Goal: Transaction & Acquisition: Purchase product/service

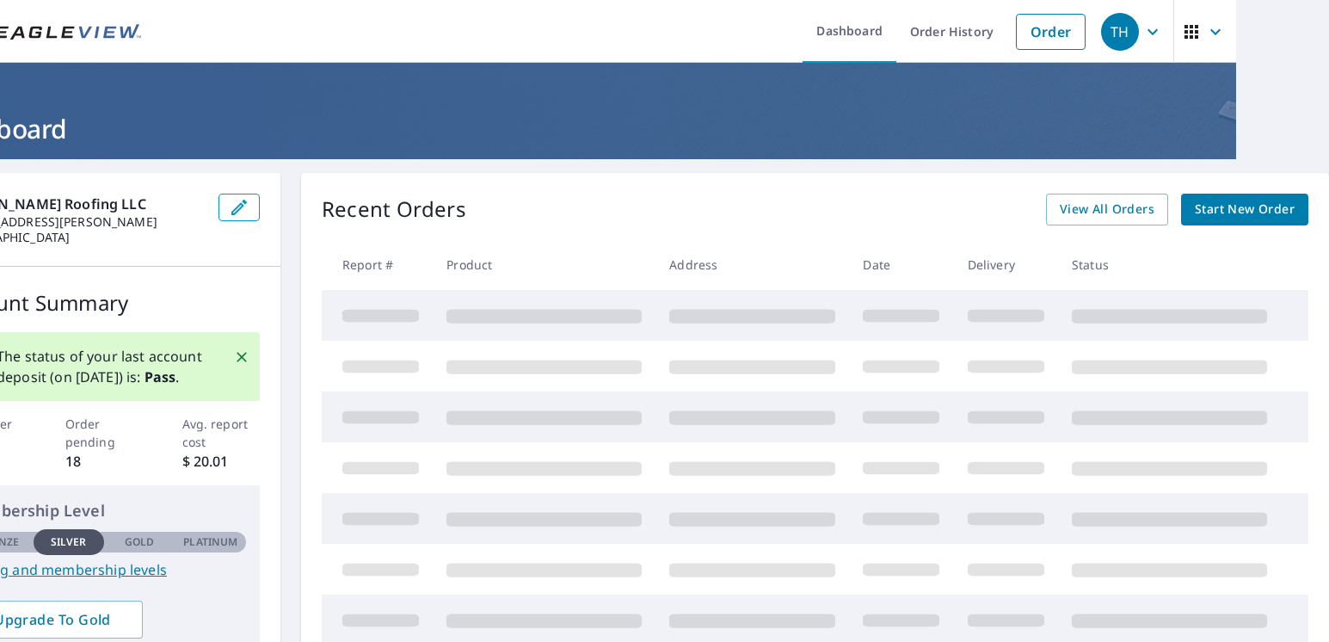
scroll to position [0, 106]
click at [1247, 193] on div "Recent Orders View All Orders Start New Order Report # Product Address Date Del…" at bounding box center [815, 495] width 1028 height 645
click at [1248, 207] on span "Start New Order" at bounding box center [1245, 210] width 100 height 22
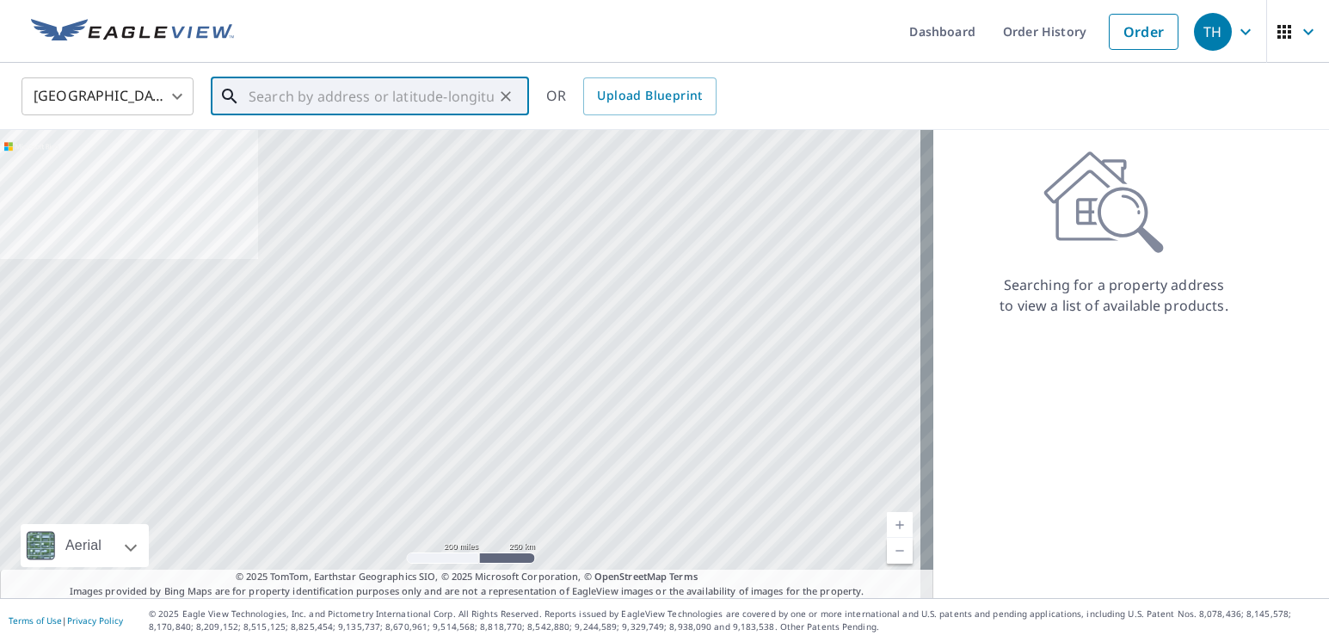
click at [410, 96] on input "text" at bounding box center [371, 96] width 245 height 48
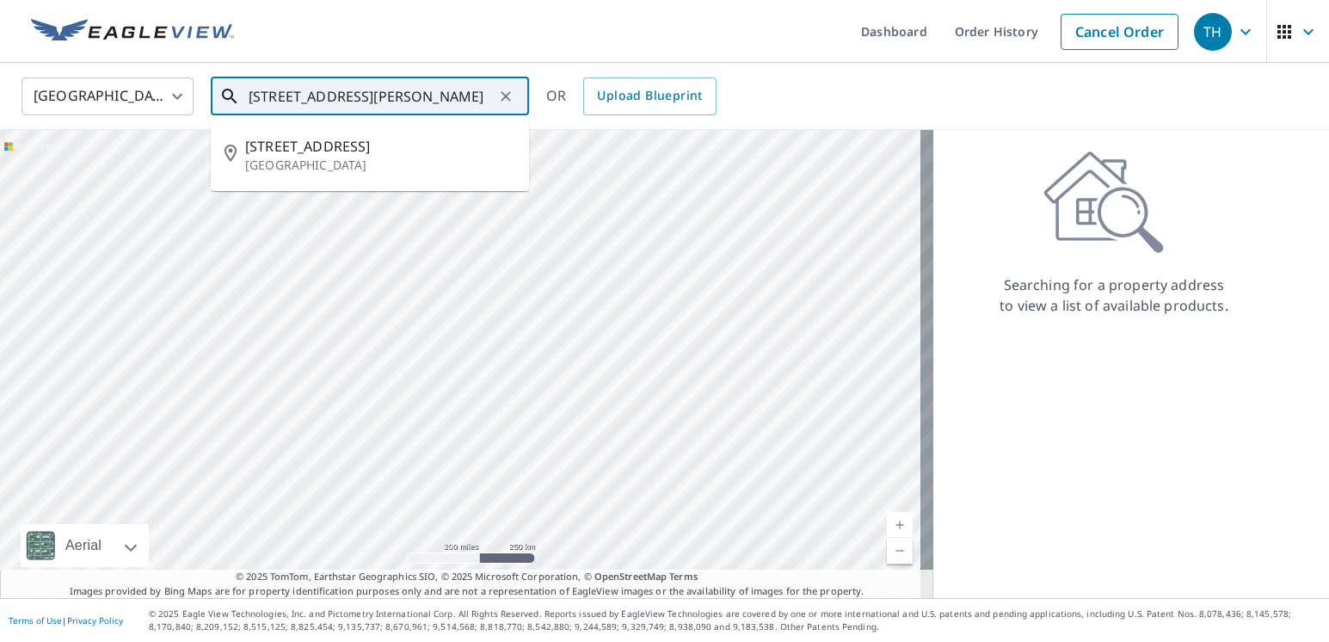
scroll to position [0, 13]
type input "[STREET_ADDRESS]"
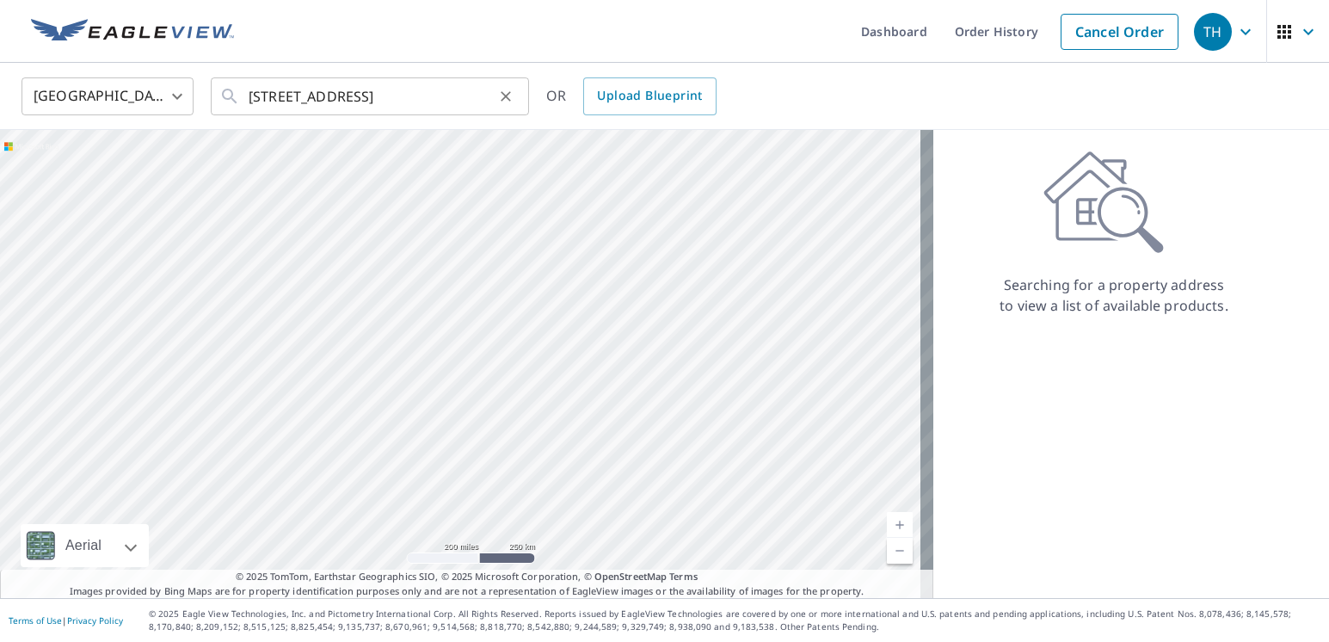
scroll to position [0, 0]
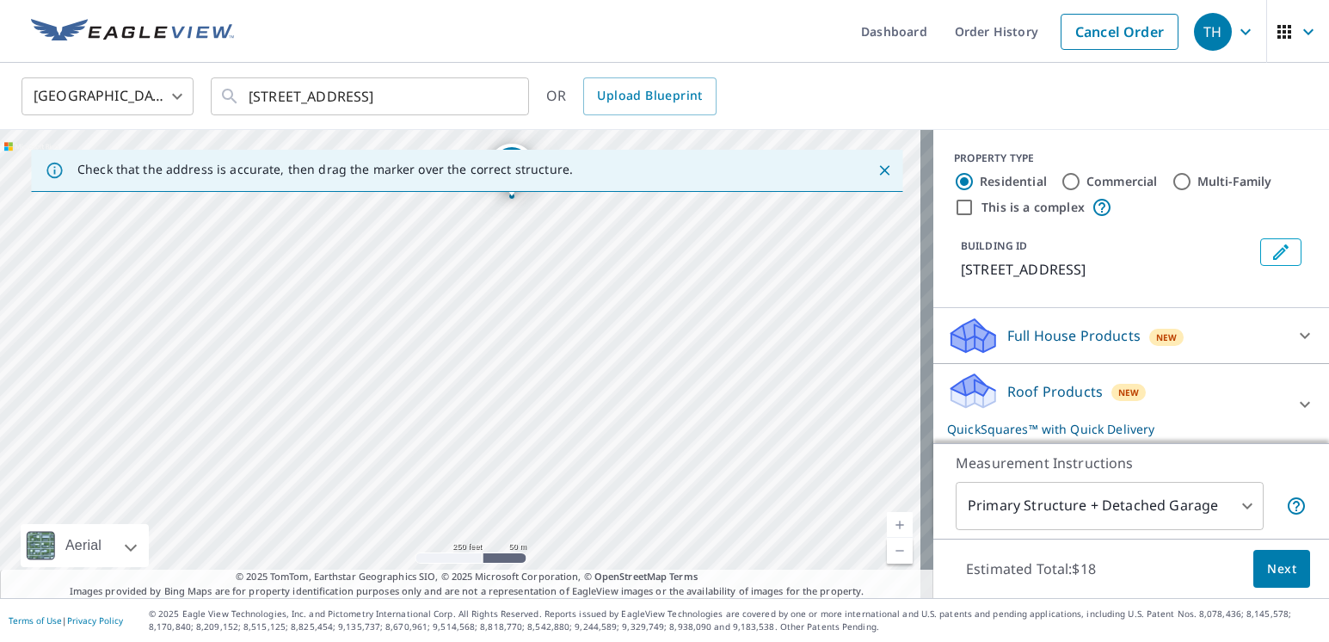
click at [876, 163] on icon "Close" at bounding box center [884, 170] width 17 height 17
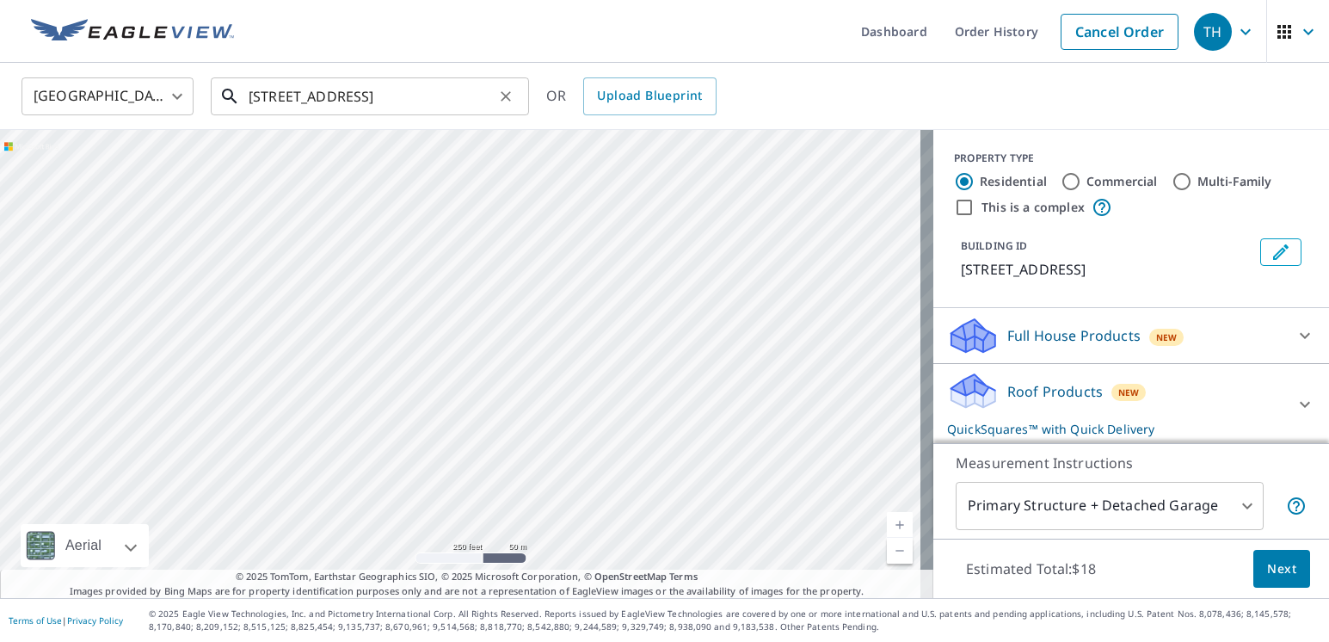
click at [482, 103] on input "[STREET_ADDRESS]" at bounding box center [371, 96] width 245 height 48
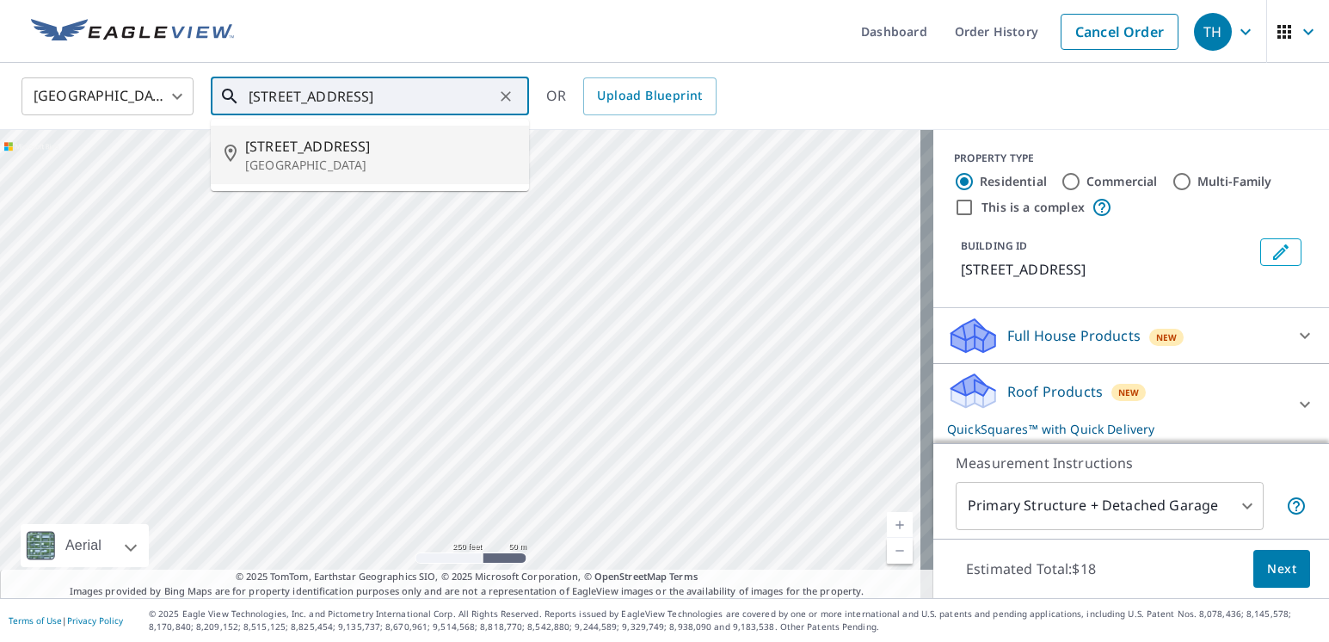
click at [350, 153] on span "[STREET_ADDRESS]" at bounding box center [380, 146] width 270 height 21
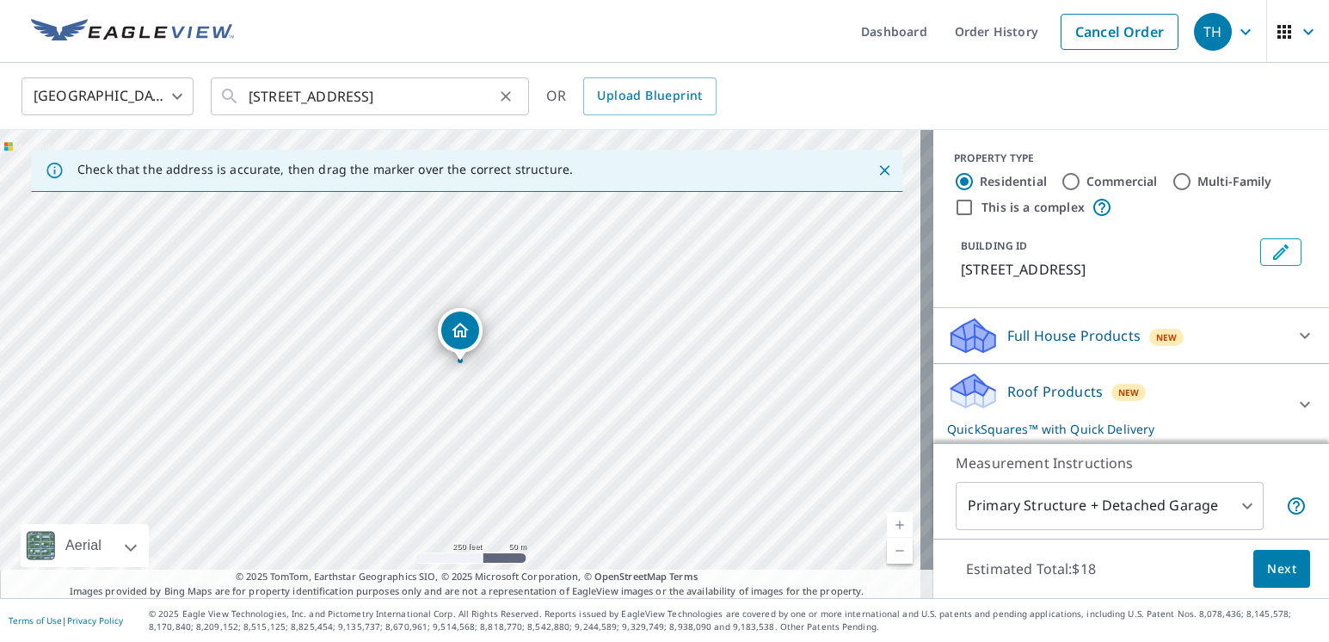
click at [510, 93] on icon "Clear" at bounding box center [505, 96] width 17 height 17
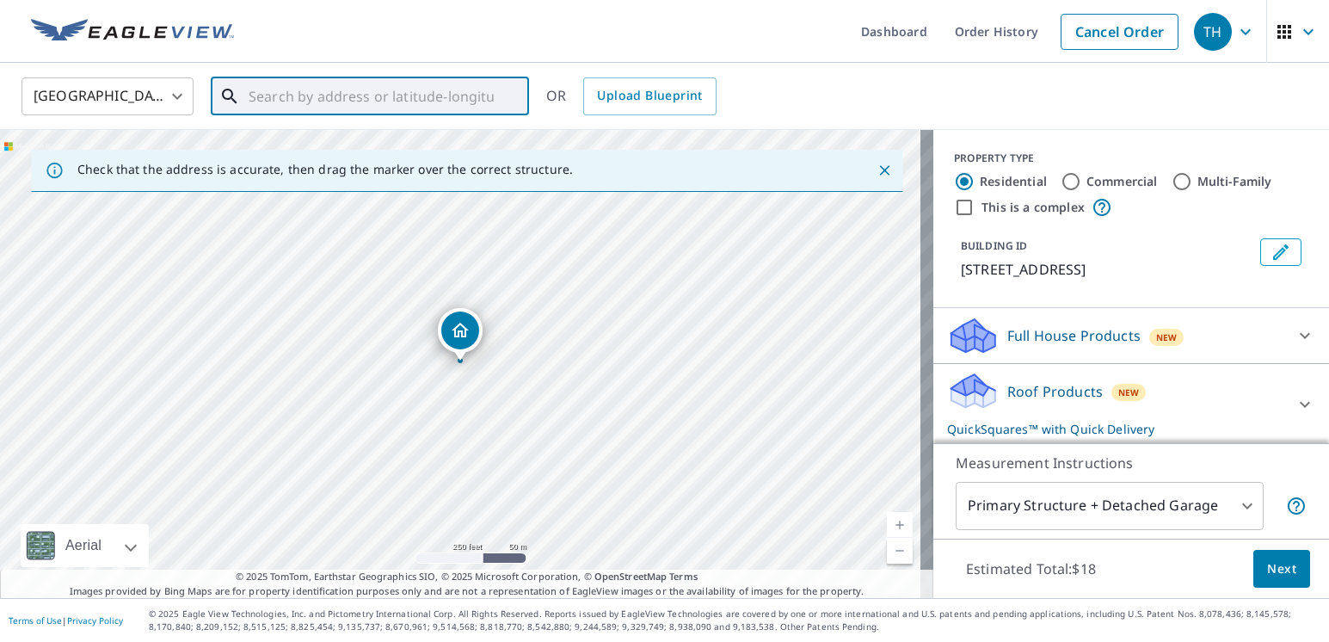
click at [280, 88] on input "text" at bounding box center [371, 96] width 245 height 48
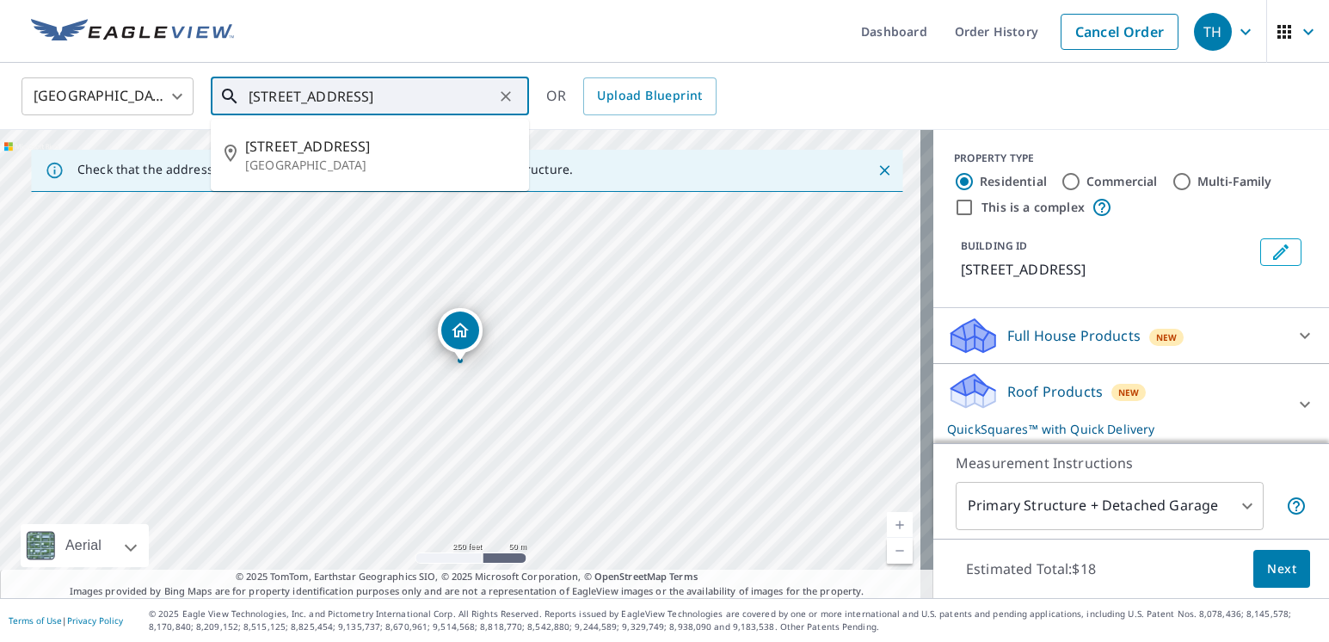
scroll to position [0, 29]
type input "[STREET_ADDRESS]"
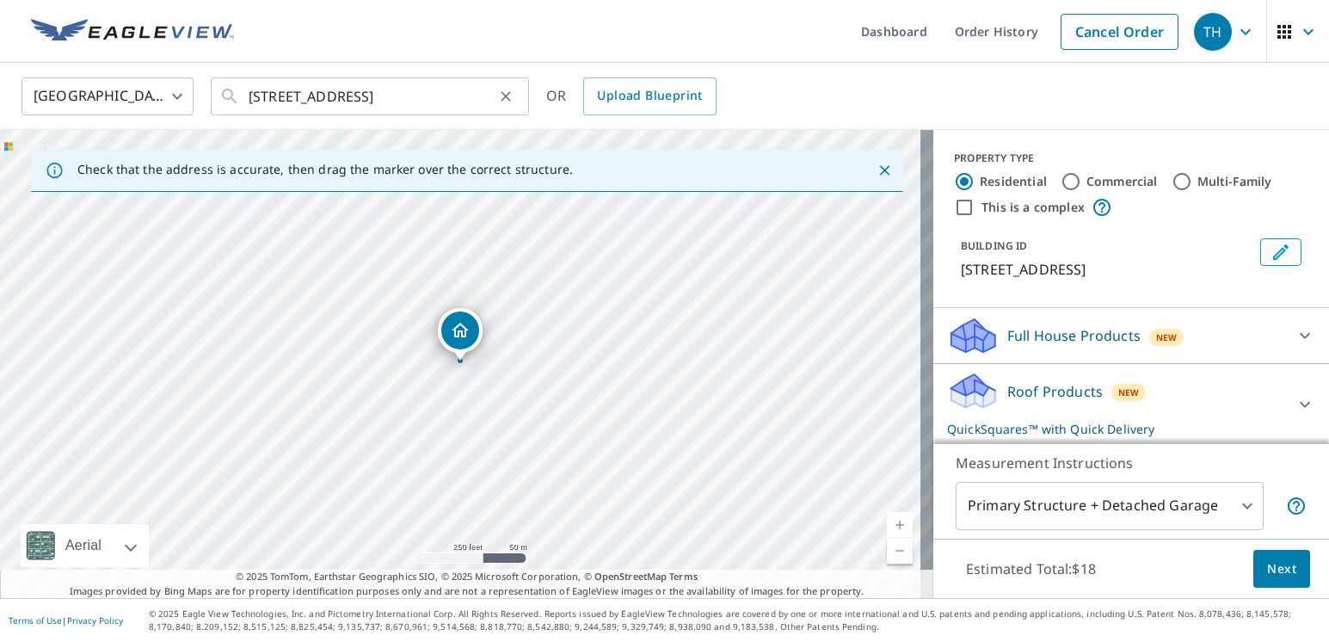
scroll to position [0, 0]
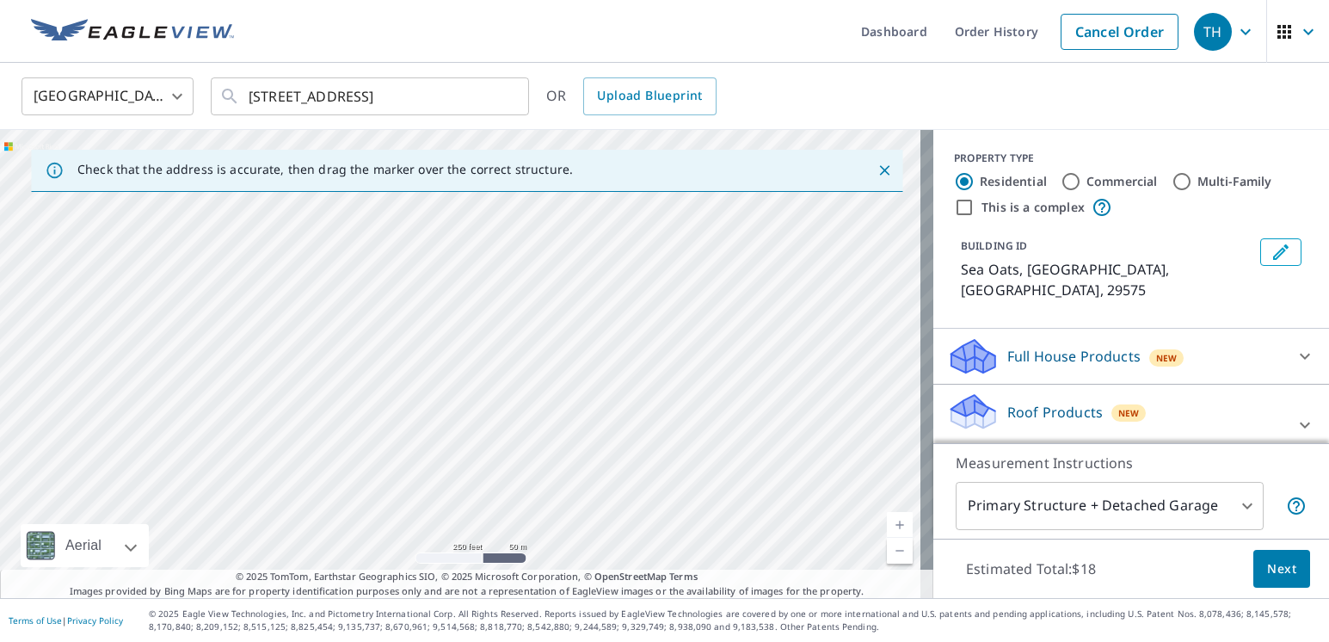
click at [873, 181] on button "Close" at bounding box center [884, 170] width 22 height 22
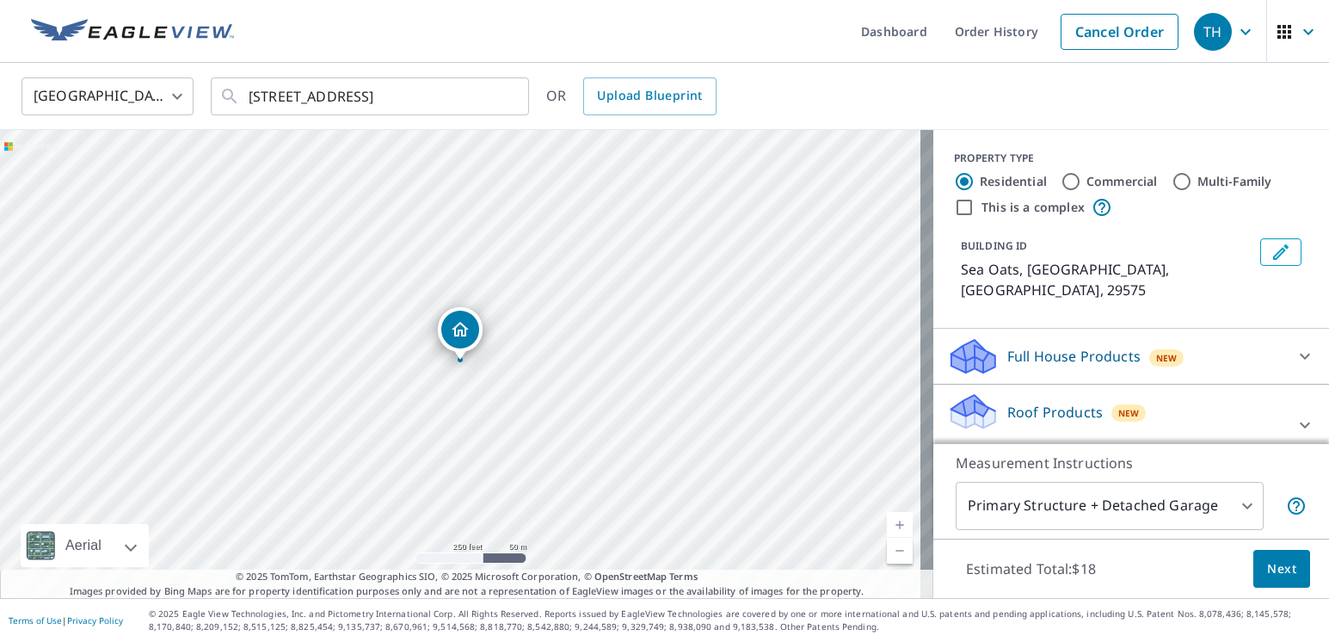
click at [897, 517] on link "Current Level 17, Zoom In" at bounding box center [900, 525] width 26 height 26
click at [889, 518] on link "Current Level 18, Zoom In" at bounding box center [900, 525] width 26 height 26
click at [887, 519] on link "Current Level 19, Zoom In" at bounding box center [900, 525] width 26 height 26
click at [566, 320] on div "Sea Oats [GEOGRAPHIC_DATA]" at bounding box center [467, 364] width 934 height 468
drag, startPoint x: 461, startPoint y: 342, endPoint x: 558, endPoint y: 447, distance: 143.1
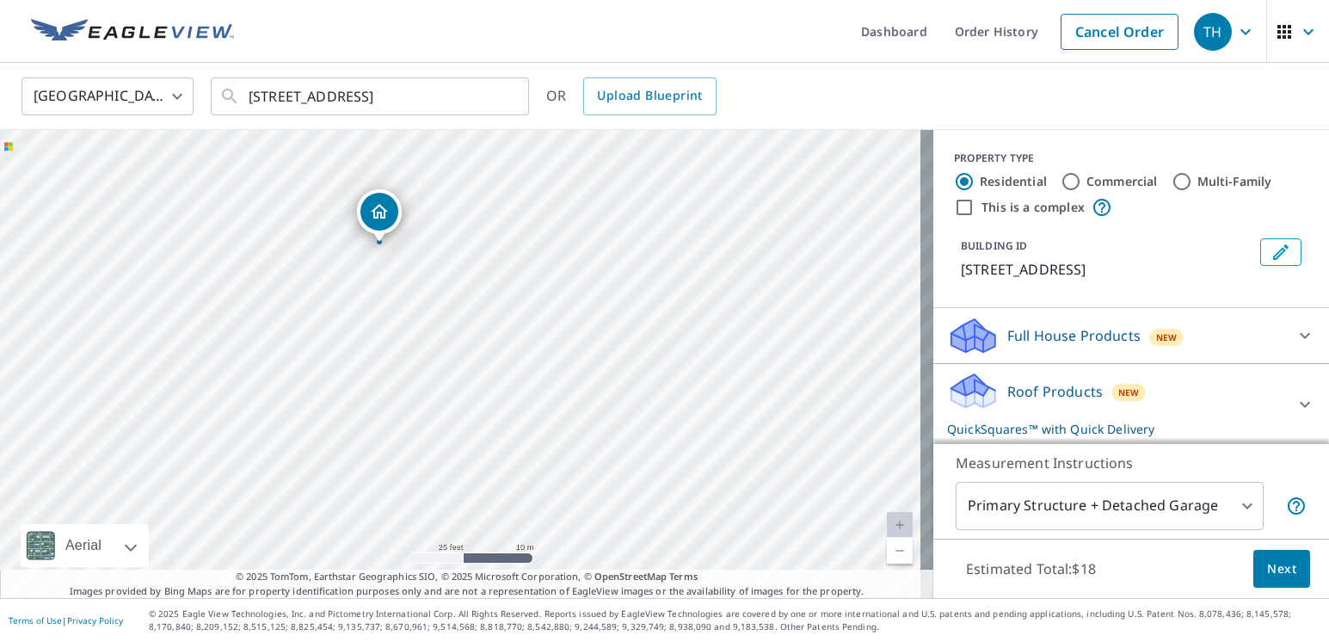
drag, startPoint x: 577, startPoint y: 475, endPoint x: 496, endPoint y: 356, distance: 143.7
click at [496, 356] on div "[STREET_ADDRESS]" at bounding box center [467, 364] width 934 height 468
drag, startPoint x: 379, startPoint y: 220, endPoint x: 579, endPoint y: 486, distance: 332.5
drag, startPoint x: 637, startPoint y: 494, endPoint x: 794, endPoint y: 583, distance: 181.1
click at [794, 583] on div "[STREET_ADDRESS] A standard road map Aerial A detailed look from above Labels L…" at bounding box center [467, 364] width 934 height 468
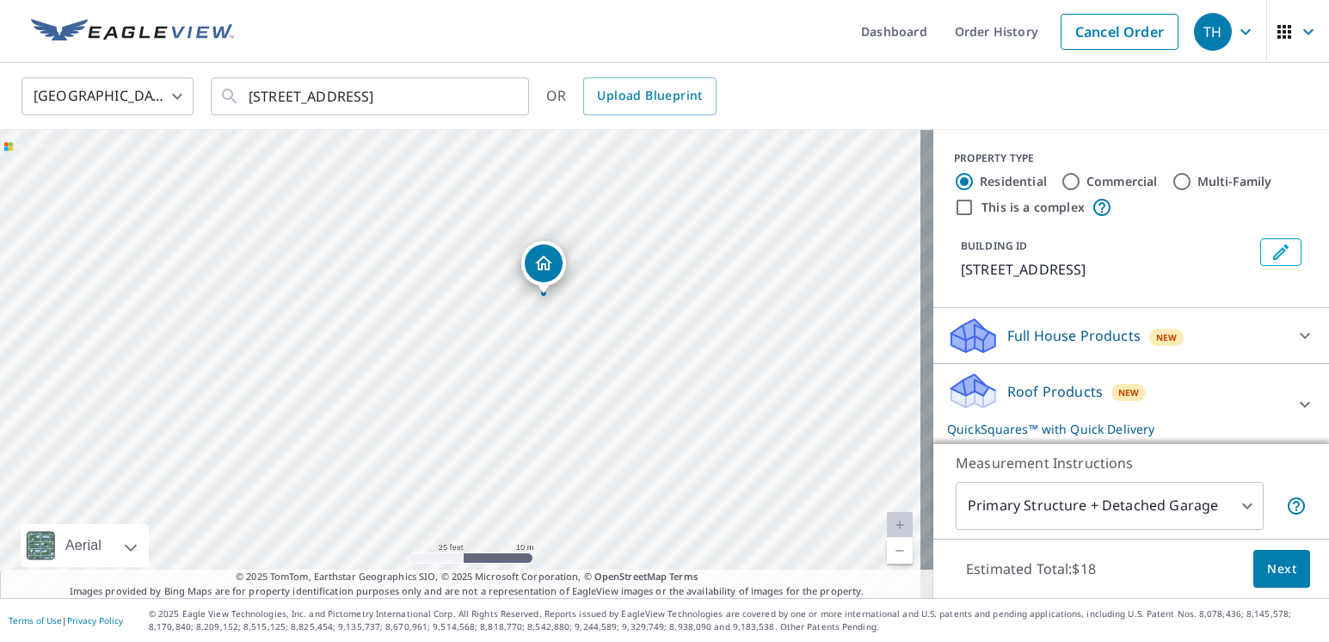
click at [720, 427] on div "[STREET_ADDRESS]" at bounding box center [467, 364] width 934 height 468
drag, startPoint x: 471, startPoint y: 182, endPoint x: 640, endPoint y: 503, distance: 363.7
click at [640, 503] on div "[STREET_ADDRESS]" at bounding box center [467, 364] width 934 height 468
click at [890, 557] on link "Current Level 20, Zoom Out" at bounding box center [900, 551] width 26 height 26
drag, startPoint x: 685, startPoint y: 472, endPoint x: 440, endPoint y: 200, distance: 366.1
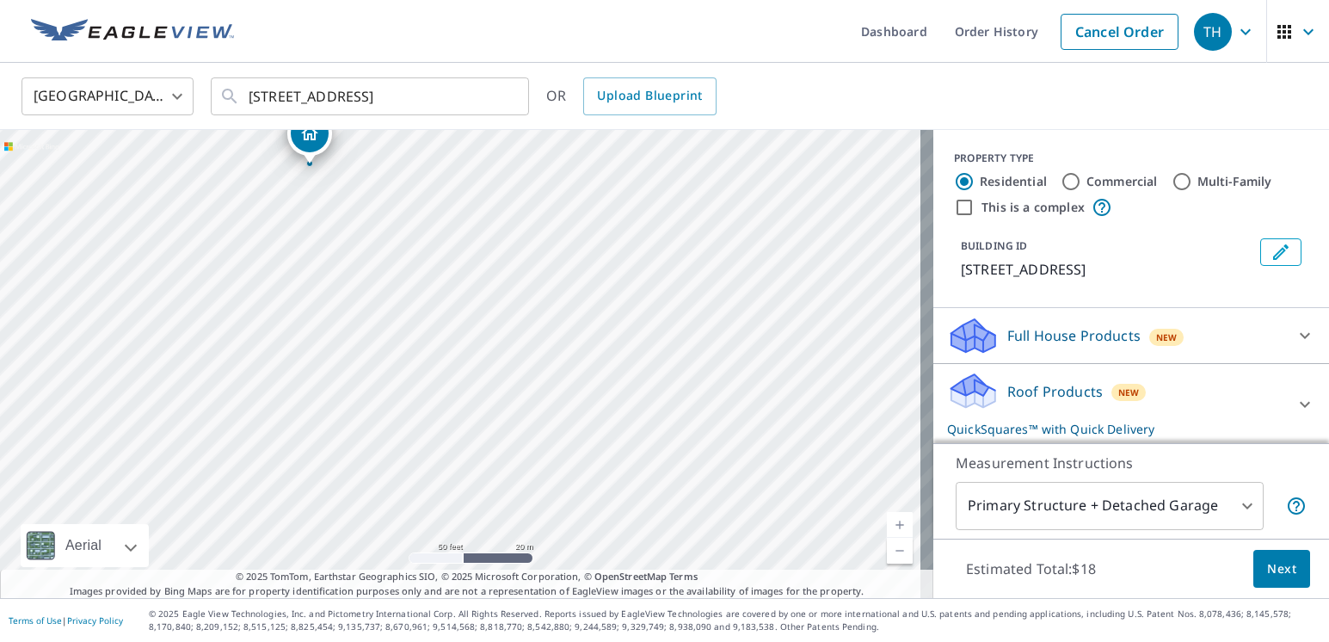
click at [440, 200] on div "[STREET_ADDRESS]" at bounding box center [467, 364] width 934 height 468
drag, startPoint x: 315, startPoint y: 148, endPoint x: 538, endPoint y: 406, distance: 341.0
drag, startPoint x: 672, startPoint y: 471, endPoint x: 581, endPoint y: 237, distance: 252.0
click at [581, 237] on div "[STREET_ADDRESS]" at bounding box center [467, 364] width 934 height 468
drag, startPoint x: 478, startPoint y: 254, endPoint x: 529, endPoint y: 339, distance: 99.6
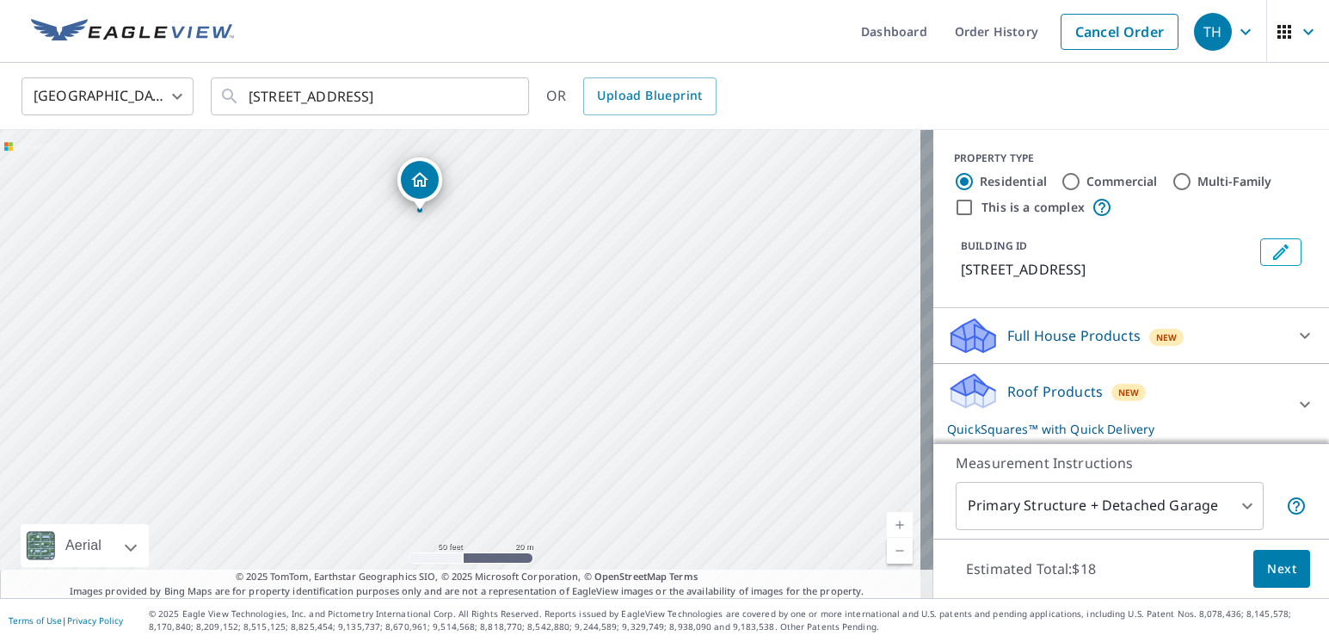
click at [529, 339] on div "[STREET_ADDRESS]" at bounding box center [467, 364] width 934 height 468
drag, startPoint x: 416, startPoint y: 190, endPoint x: 697, endPoint y: 535, distance: 445.2
drag, startPoint x: 457, startPoint y: 343, endPoint x: 473, endPoint y: 310, distance: 37.3
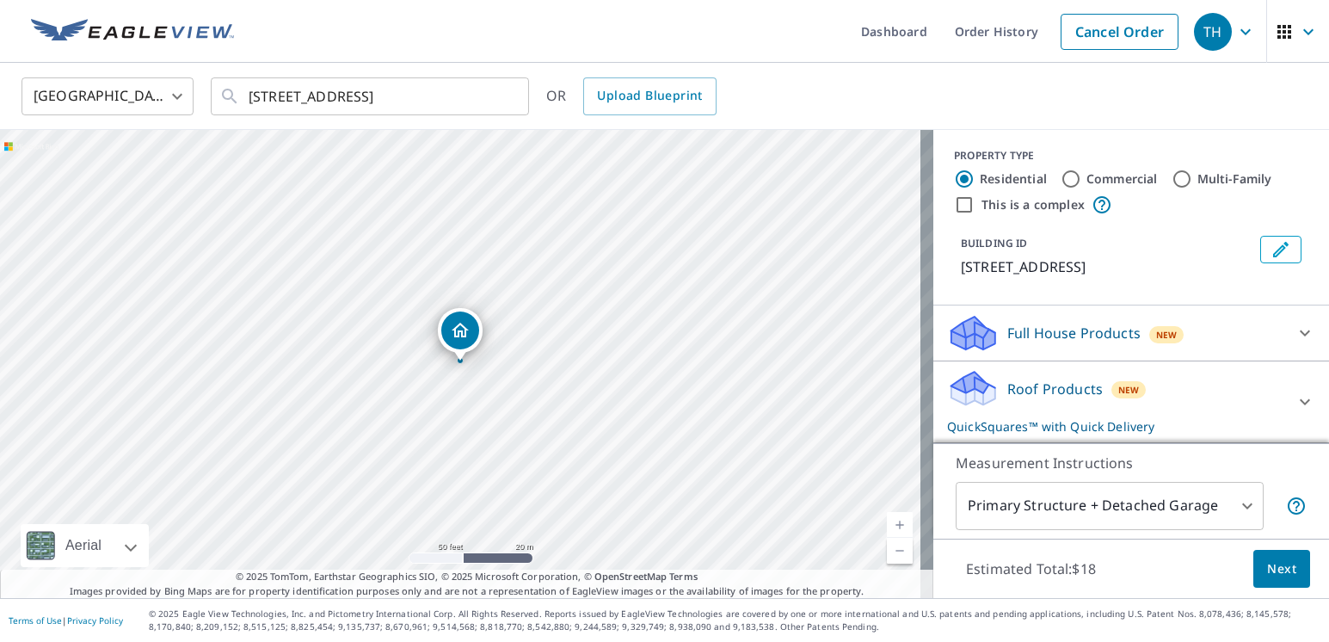
scroll to position [2, 0]
click at [974, 267] on p "[STREET_ADDRESS]" at bounding box center [1107, 267] width 293 height 21
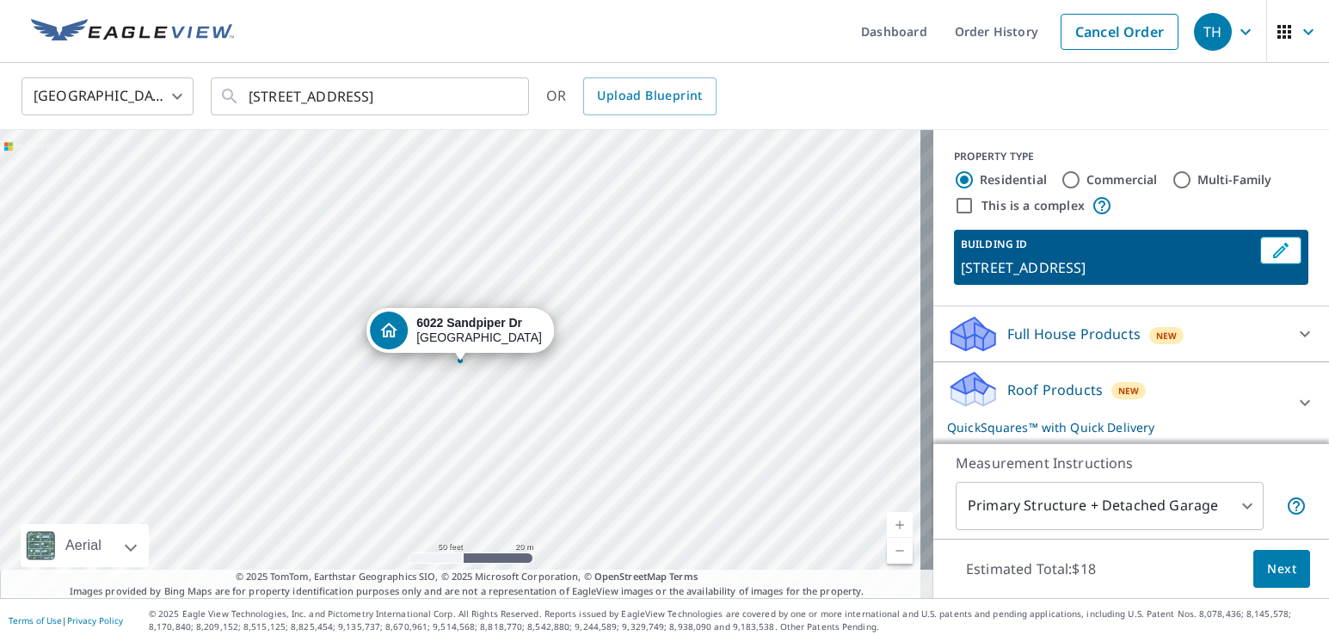
click at [441, 391] on div "[STREET_ADDRESS]" at bounding box center [467, 364] width 934 height 468
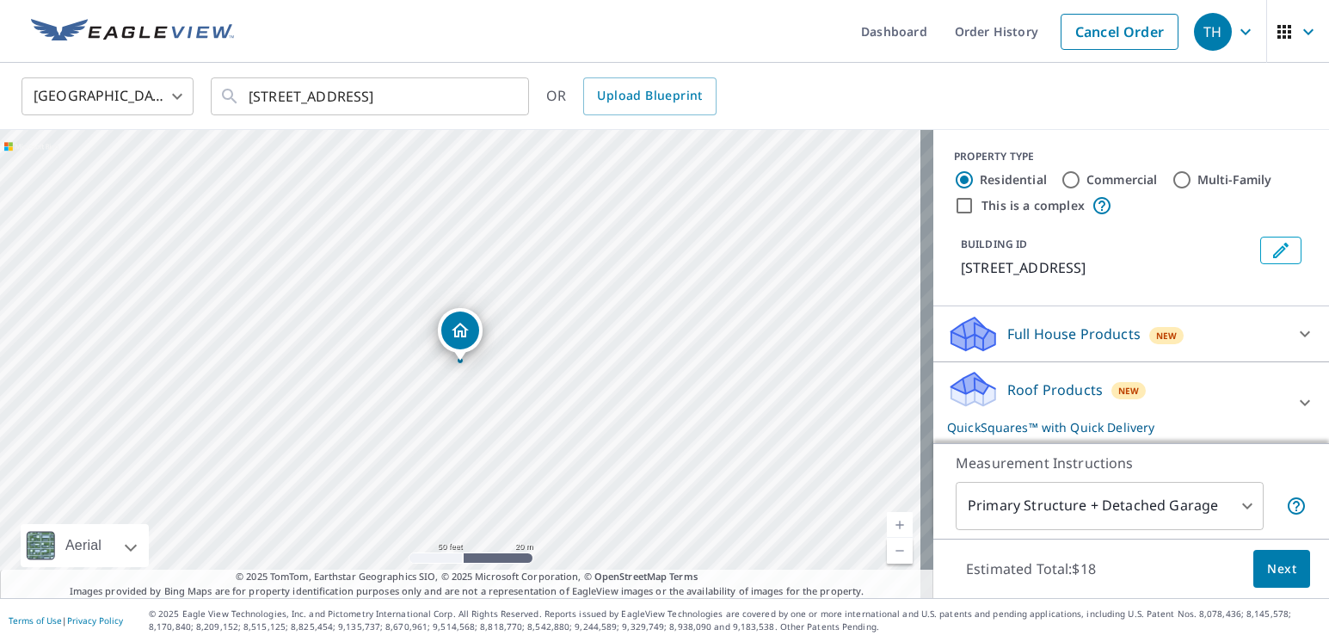
click at [1267, 570] on span "Next" at bounding box center [1281, 569] width 29 height 22
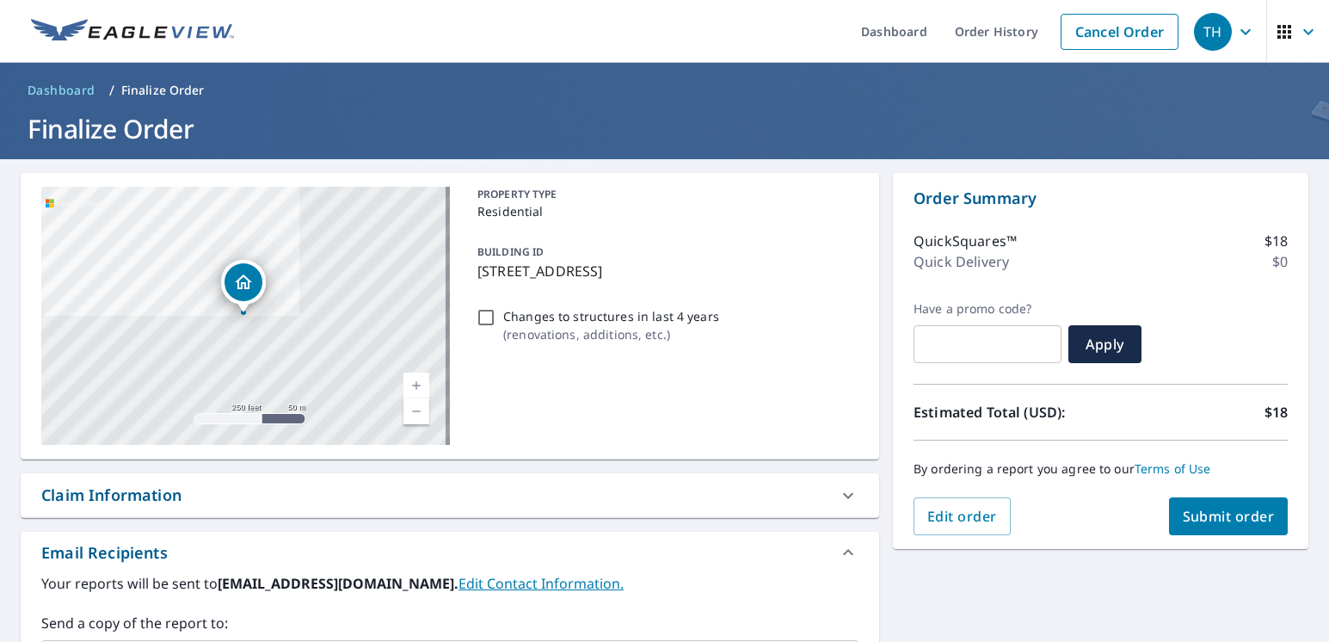
drag, startPoint x: 1206, startPoint y: 508, endPoint x: 1206, endPoint y: 520, distance: 11.2
click at [1206, 520] on span "Submit order" at bounding box center [1229, 516] width 92 height 19
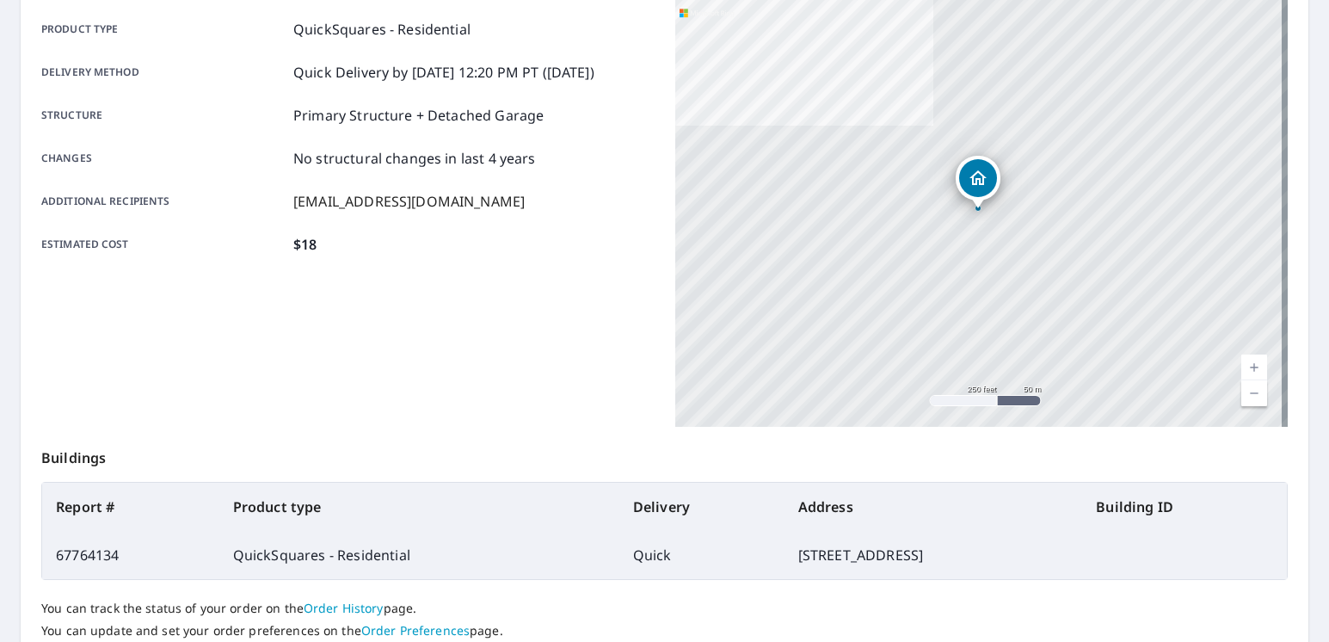
scroll to position [371, 0]
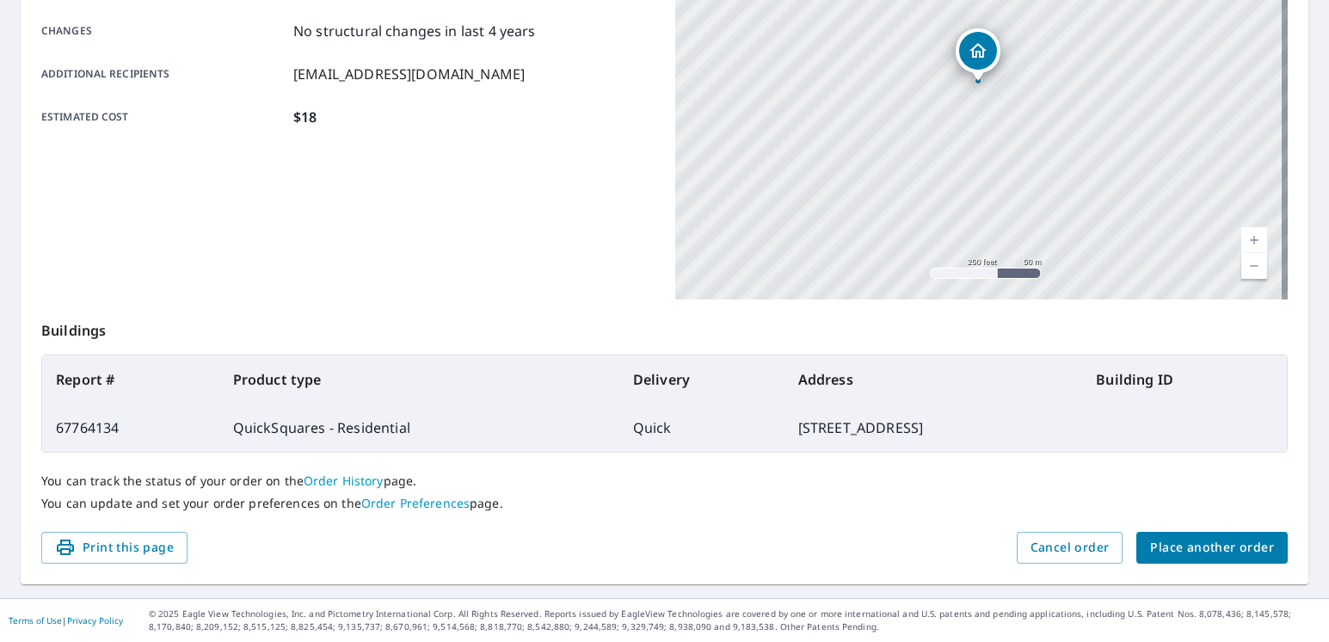
click at [1193, 546] on span "Place another order" at bounding box center [1212, 548] width 124 height 22
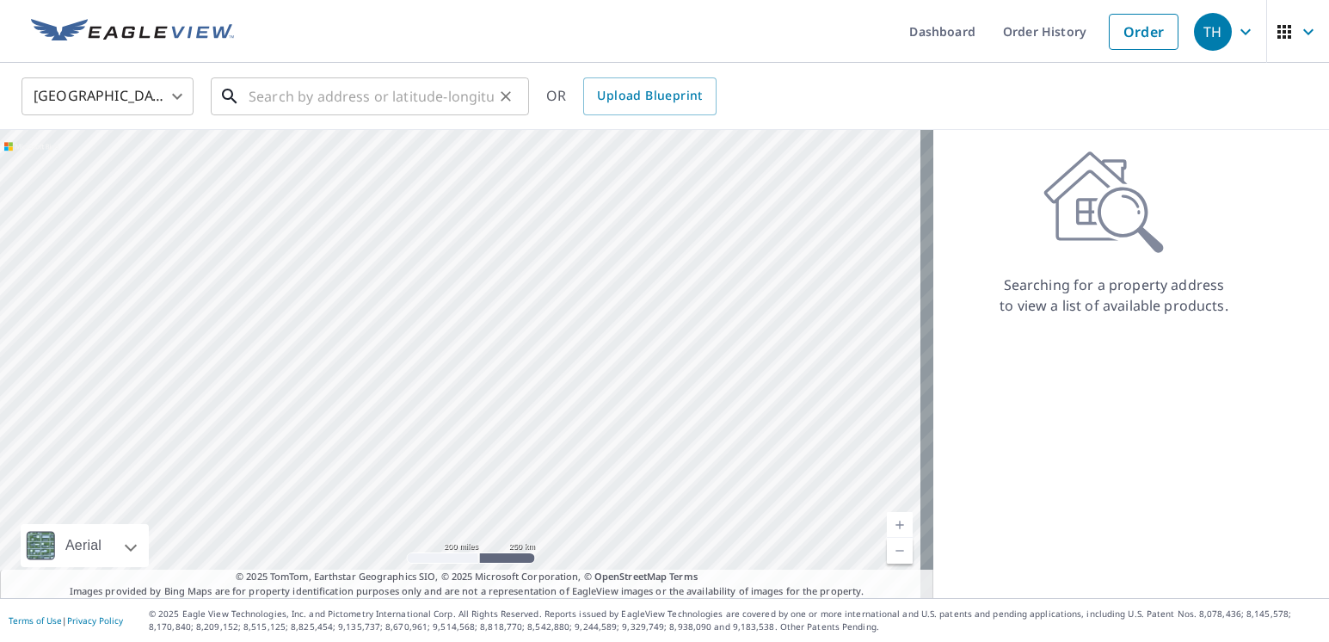
click at [311, 87] on input "text" at bounding box center [371, 96] width 245 height 48
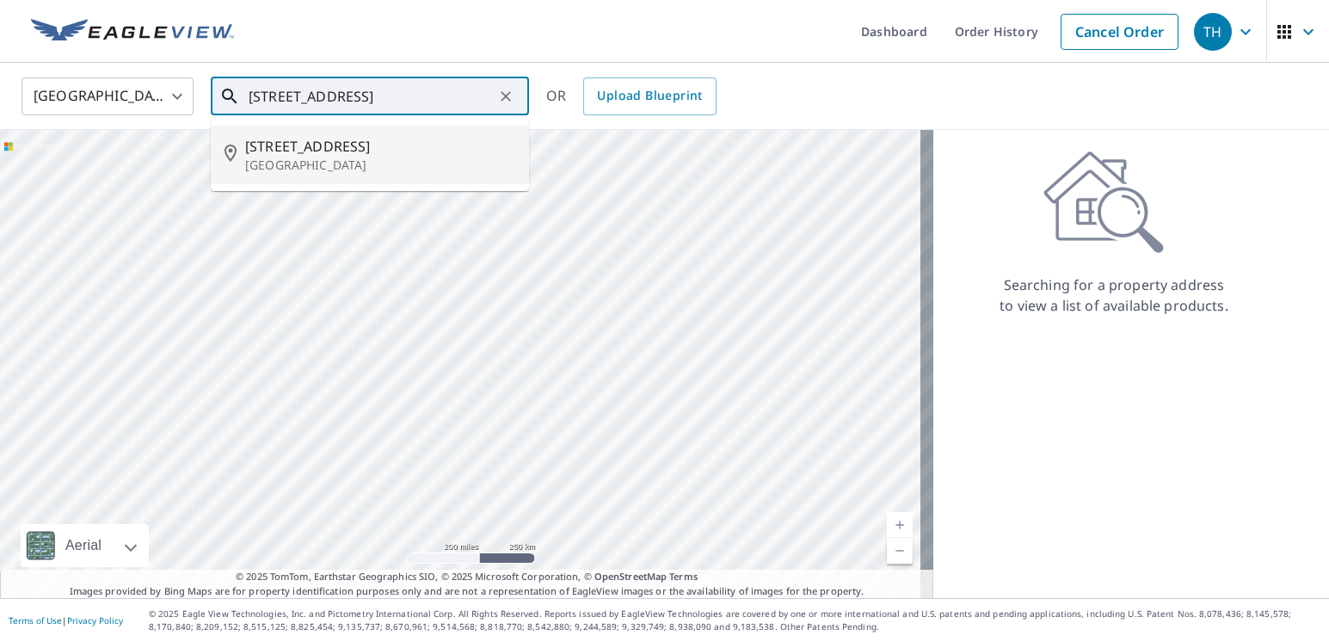
click at [326, 157] on p "[GEOGRAPHIC_DATA]" at bounding box center [380, 165] width 270 height 17
type input "[STREET_ADDRESS]"
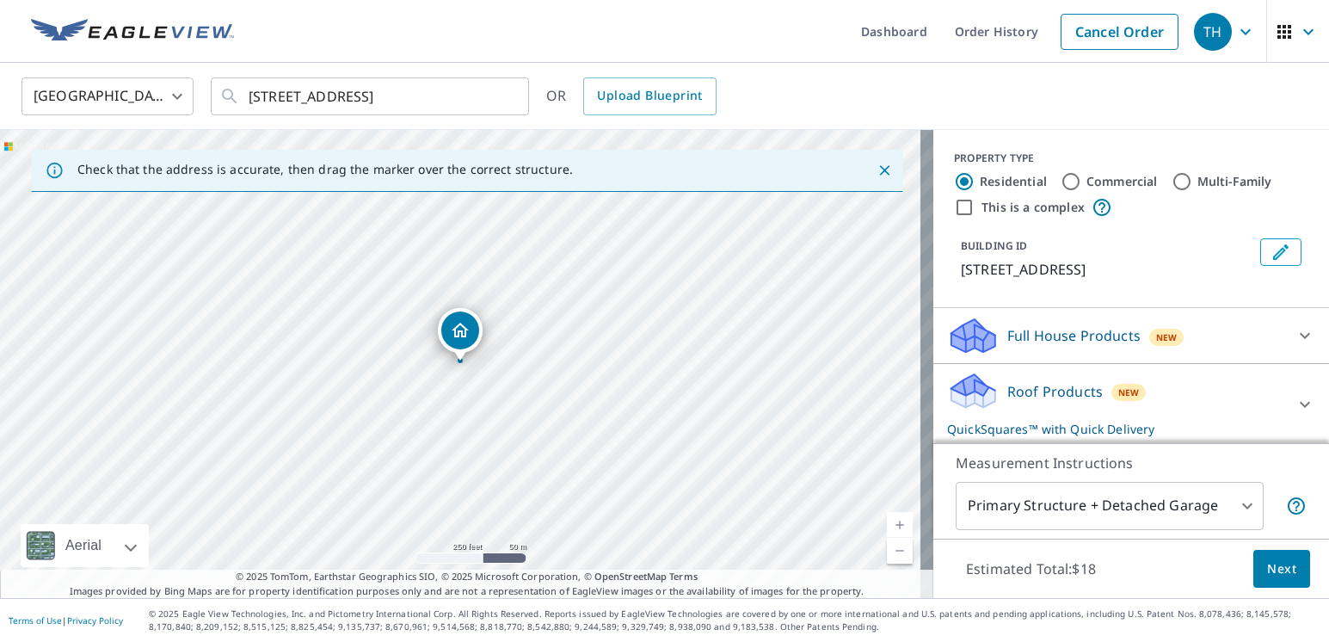
click at [887, 516] on link "Current Level 17, Zoom In" at bounding box center [900, 525] width 26 height 26
drag, startPoint x: 467, startPoint y: 327, endPoint x: 444, endPoint y: 353, distance: 34.7
click at [1273, 571] on span "Next" at bounding box center [1281, 569] width 29 height 22
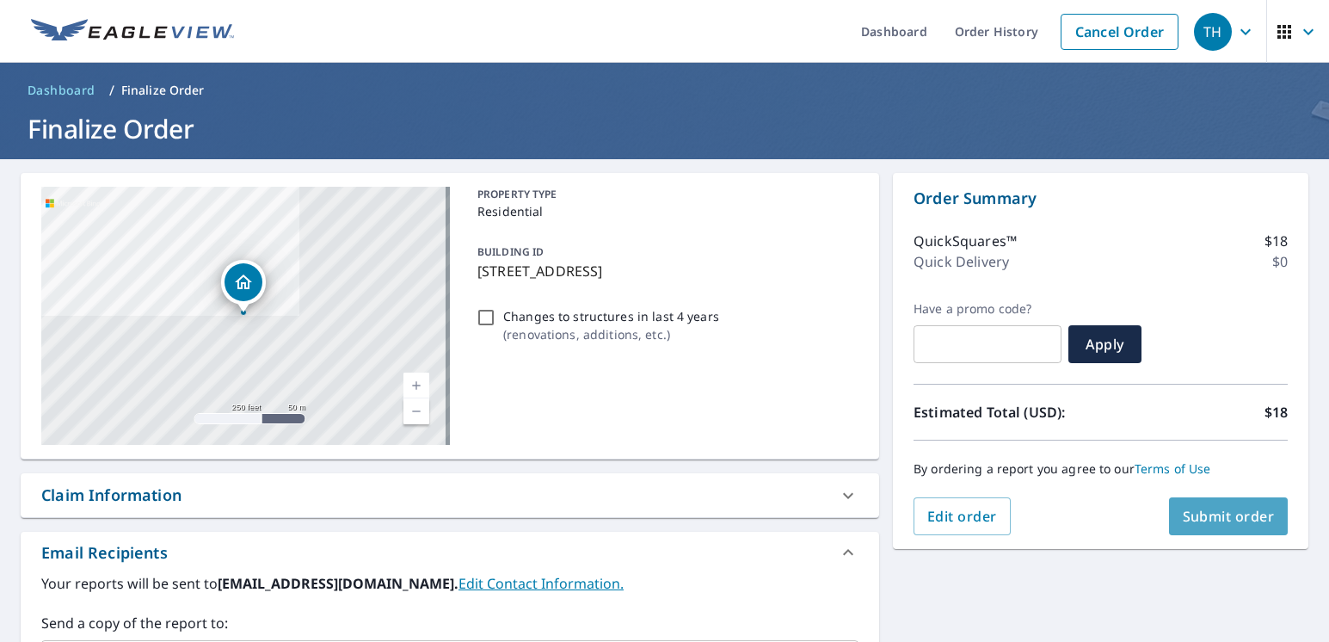
click at [1208, 516] on span "Submit order" at bounding box center [1229, 516] width 92 height 19
